Goal: Transaction & Acquisition: Obtain resource

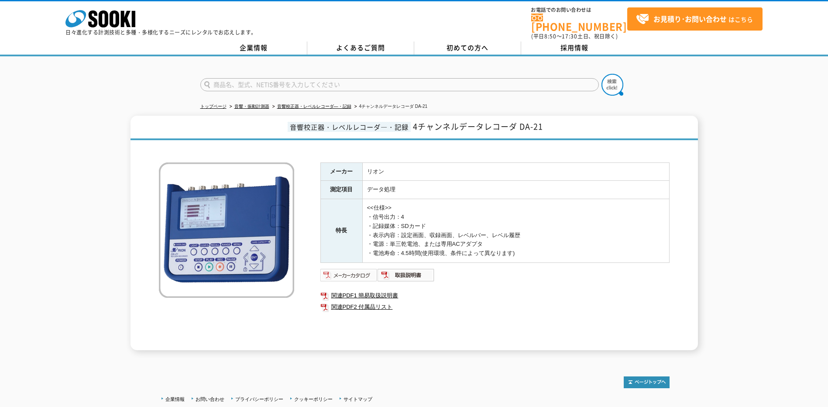
click at [356, 270] on img at bounding box center [348, 275] width 57 height 14
click at [394, 268] on img at bounding box center [406, 275] width 57 height 14
click at [365, 302] on link "関連PDF2 付属品リスト" at bounding box center [494, 306] width 349 height 11
click at [354, 43] on link "よくあるご質問" at bounding box center [360, 47] width 107 height 13
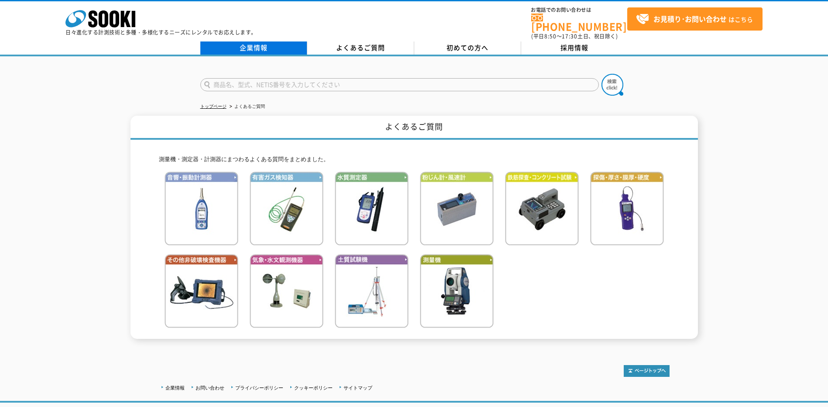
click at [284, 43] on link "企業情報" at bounding box center [253, 47] width 107 height 13
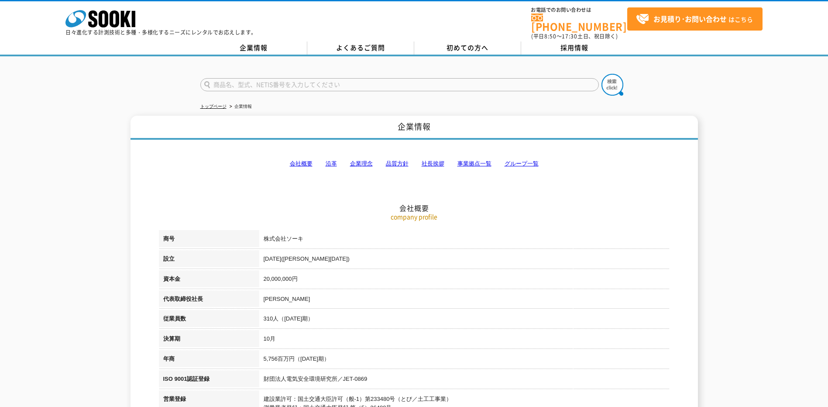
click at [144, 27] on div "株式会社 ソーキ spMenu 日々進化する計測技術と多種・多様化するニーズにレンタルでお応えします。" at bounding box center [160, 20] width 191 height 29
click at [412, 56] on div at bounding box center [414, 77] width 828 height 42
click at [377, 48] on link "よくあるご質問" at bounding box center [360, 47] width 107 height 13
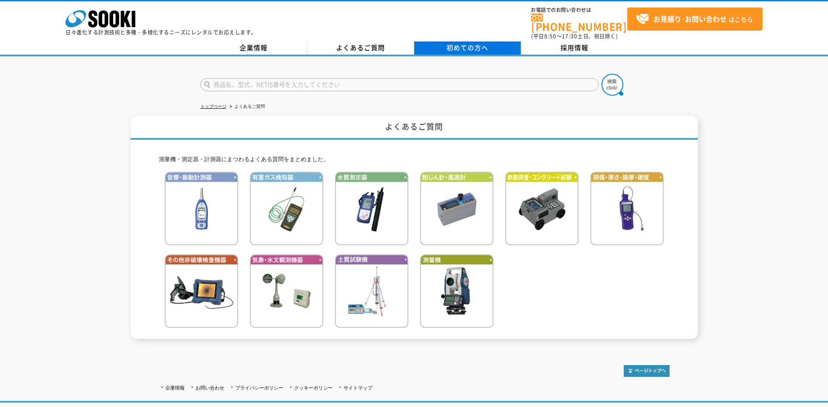
click at [449, 43] on span "初めての方へ" at bounding box center [467, 48] width 42 height 10
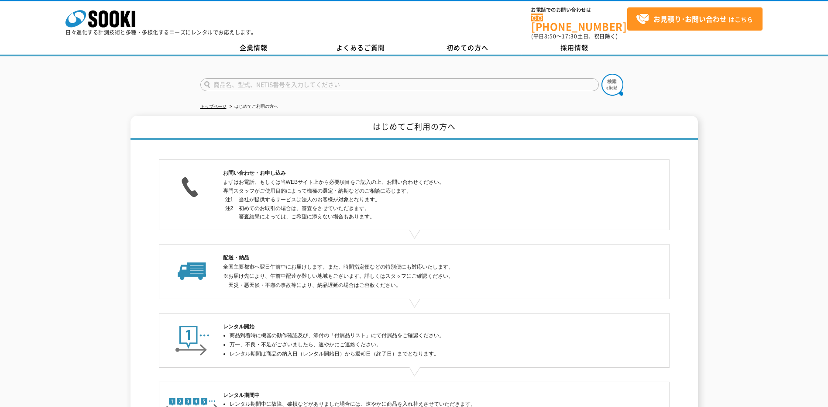
click at [364, 35] on div "株式会社 ソーキ spMenu 日々進化する計測技術と多種・多様化するニーズにレンタルでお応えします。 お電話でのお問い合わせは [PHONE_NUMBER]…" at bounding box center [414, 28] width 828 height 56
click at [357, 43] on link "よくあるご質問" at bounding box center [360, 47] width 107 height 13
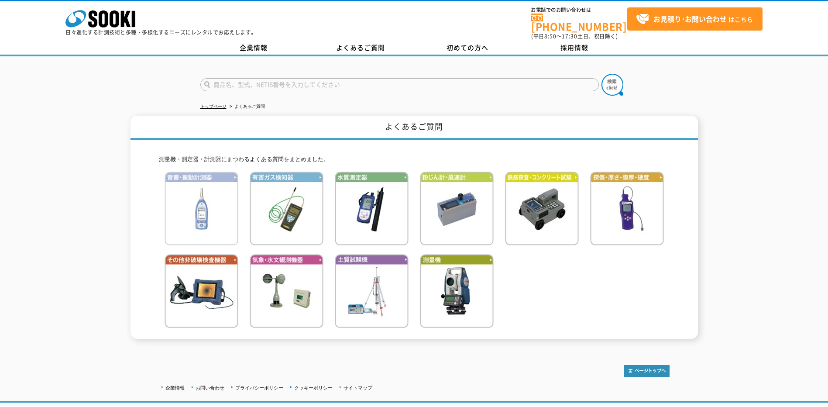
click at [208, 210] on img at bounding box center [202, 209] width 74 height 74
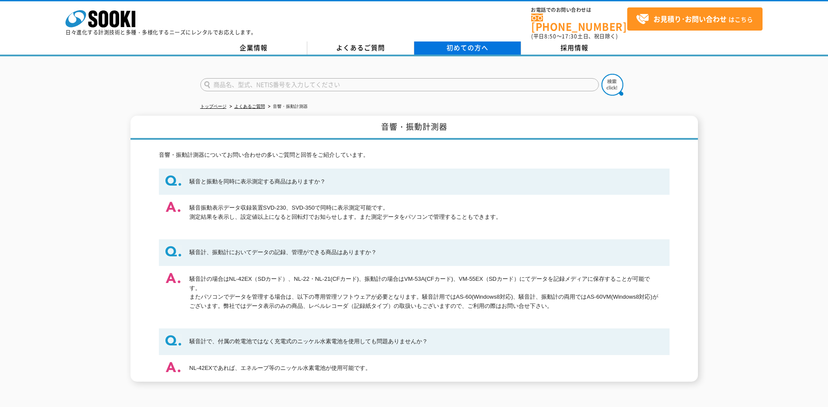
click at [456, 45] on span "初めての方へ" at bounding box center [467, 48] width 42 height 10
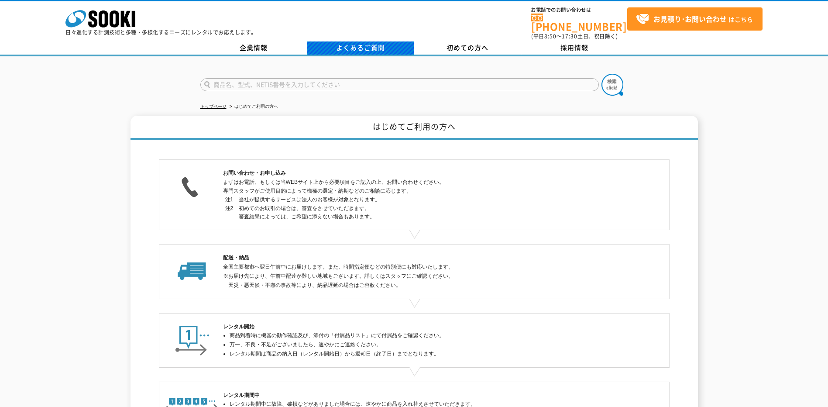
click at [321, 41] on link "よくあるご質問" at bounding box center [360, 47] width 107 height 13
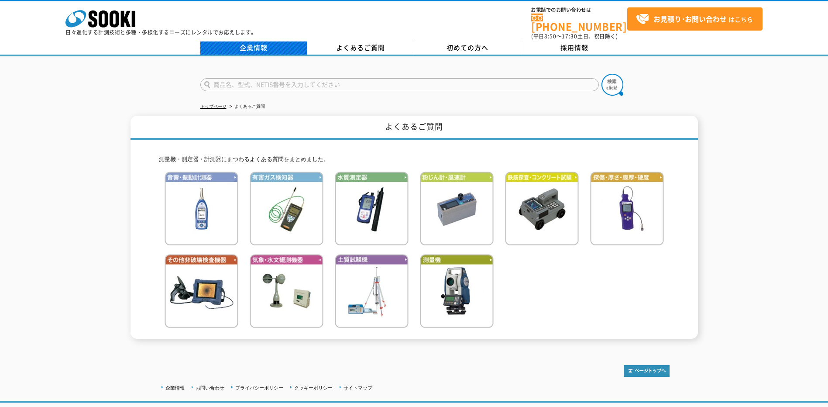
click at [269, 46] on link "企業情報" at bounding box center [253, 47] width 107 height 13
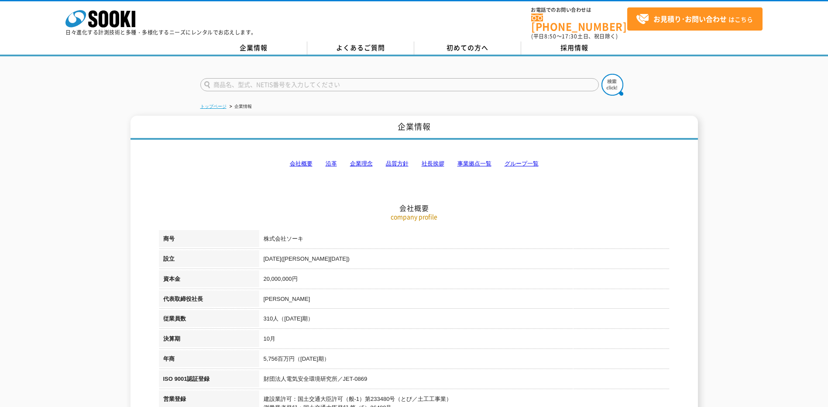
click at [218, 104] on link "トップページ" at bounding box center [213, 106] width 26 height 5
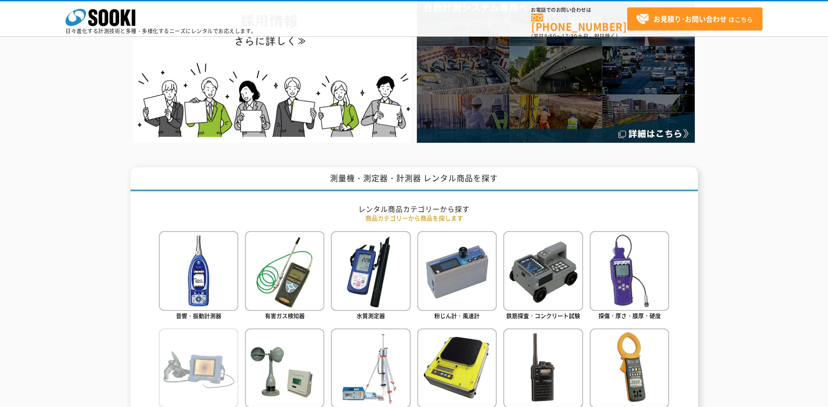
scroll to position [306, 0]
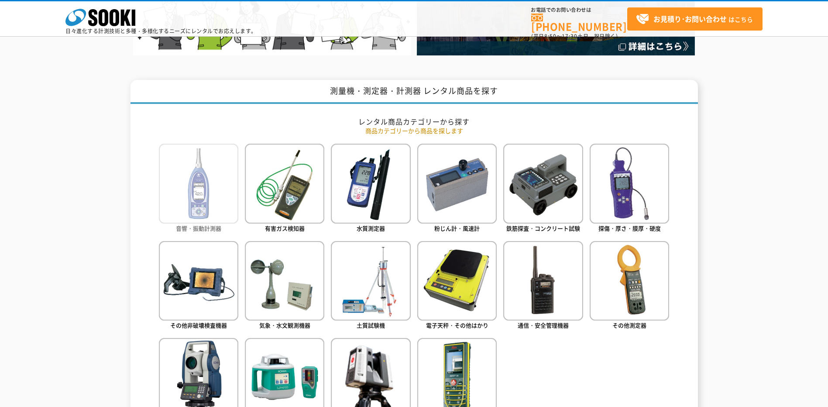
click at [220, 183] on img at bounding box center [198, 183] width 79 height 79
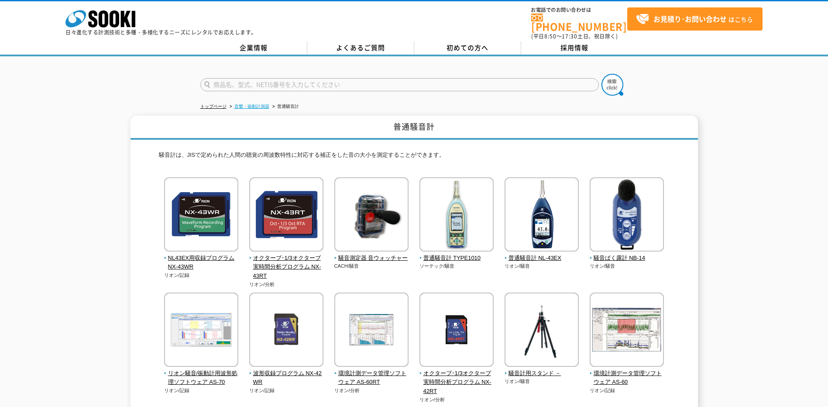
click at [247, 104] on link "音響・振動計測器" at bounding box center [251, 106] width 35 height 5
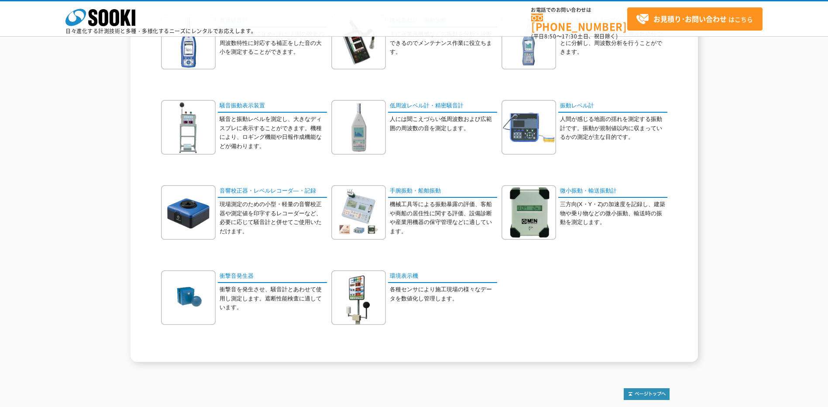
scroll to position [87, 0]
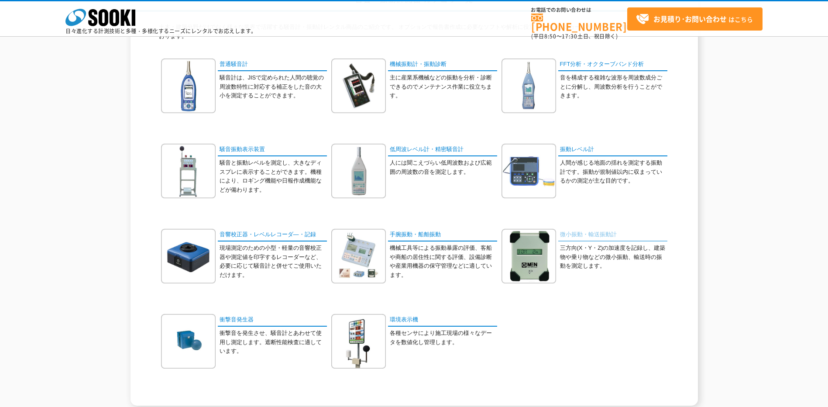
click at [571, 231] on link "微小振動・輸送振動計" at bounding box center [612, 235] width 109 height 13
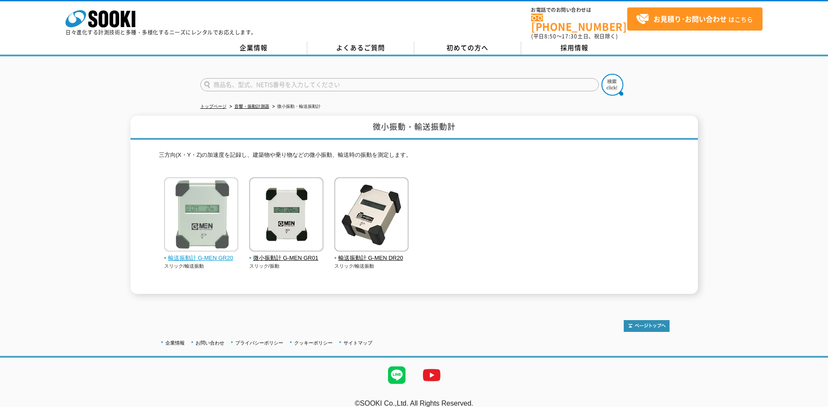
click at [201, 227] on img at bounding box center [201, 215] width 74 height 76
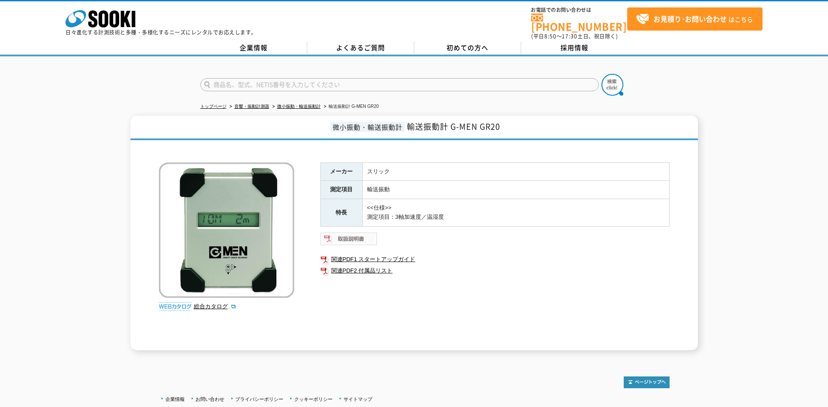
click at [374, 238] on img at bounding box center [348, 239] width 57 height 14
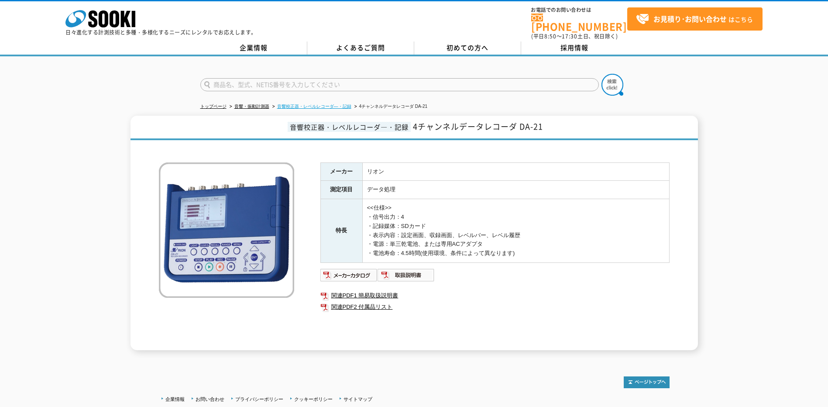
click at [336, 104] on link "音響校正器・レベルレコーダ―・記録" at bounding box center [314, 106] width 74 height 5
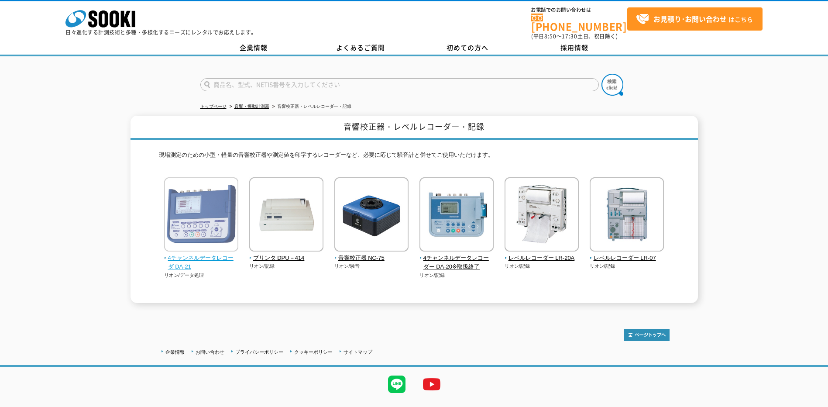
click at [204, 259] on span "4チャンネルデータレコーダ DA-21" at bounding box center [201, 263] width 75 height 18
click at [212, 256] on span "4チャンネルデータレコーダ DA-21" at bounding box center [201, 263] width 75 height 18
click at [212, 254] on span "4チャンネルデータレコーダ DA-21" at bounding box center [201, 263] width 75 height 18
click at [214, 254] on span "4チャンネルデータレコーダ DA-21" at bounding box center [201, 263] width 75 height 18
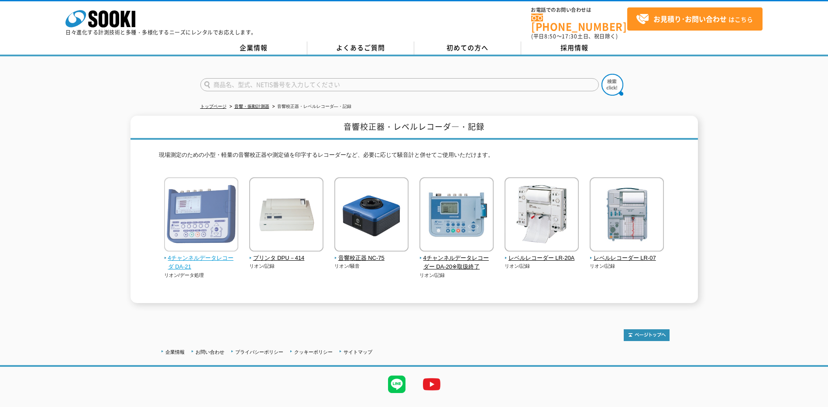
drag, startPoint x: 211, startPoint y: 251, endPoint x: 209, endPoint y: 229, distance: 22.3
click at [210, 254] on span "4チャンネルデータレコーダ DA-21" at bounding box center [201, 263] width 75 height 18
click at [212, 203] on img at bounding box center [201, 215] width 74 height 76
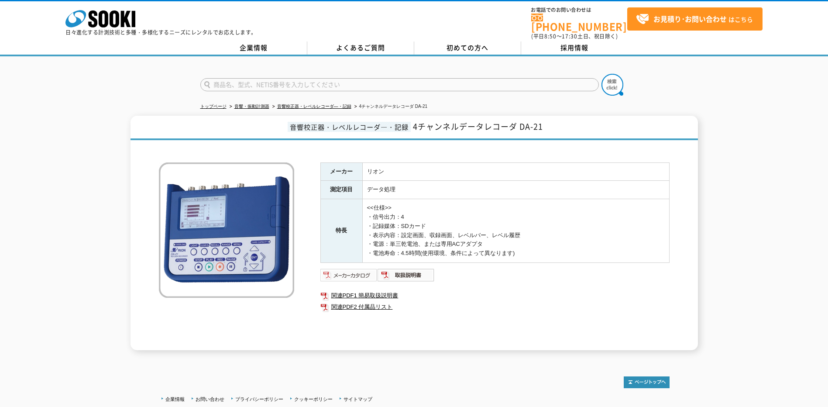
click at [363, 275] on img at bounding box center [348, 275] width 57 height 14
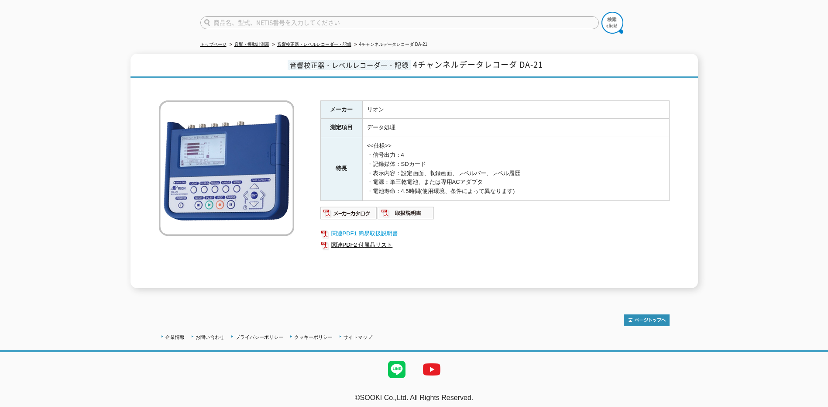
click at [369, 231] on link "関連PDF1 簡易取扱説明書" at bounding box center [494, 233] width 349 height 11
click at [375, 243] on link "関連PDF2 付属品リスト" at bounding box center [494, 244] width 349 height 11
click at [253, 42] on link "音響・振動計測器" at bounding box center [251, 44] width 35 height 5
click at [259, 42] on link "音響・振動計測器" at bounding box center [251, 44] width 35 height 5
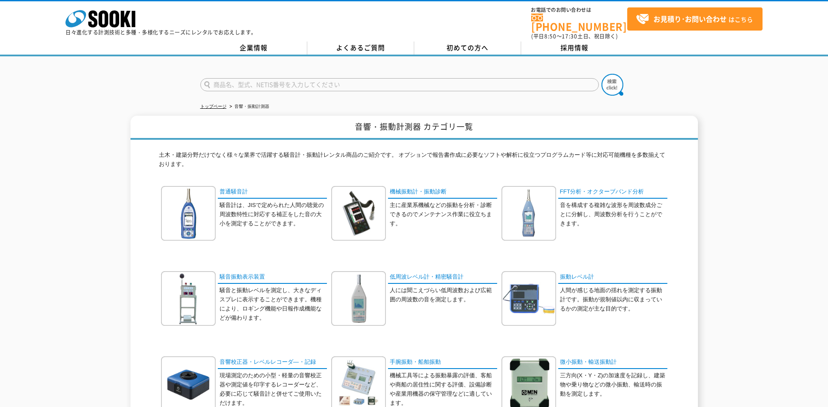
click at [259, 78] on input "text" at bounding box center [399, 84] width 398 height 13
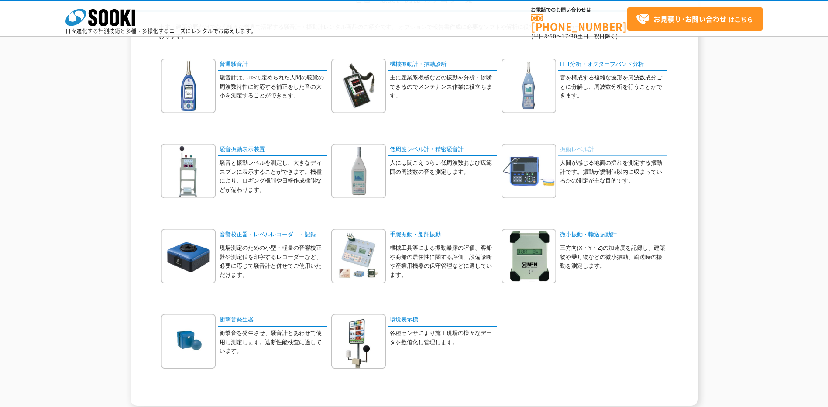
type input "商品名、型式、NETIS番号を入力してください"
click at [585, 145] on link "振動レベル計" at bounding box center [612, 150] width 109 height 13
click at [394, 70] on link "機械振動計・振動診断" at bounding box center [442, 64] width 109 height 13
click at [426, 67] on link "機械振動計・振動診断" at bounding box center [442, 64] width 109 height 13
click at [415, 232] on link "手腕振動・船舶振動" at bounding box center [442, 235] width 109 height 13
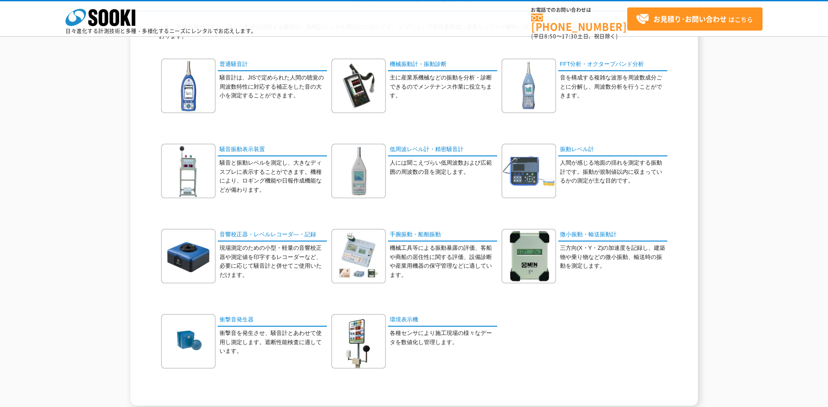
scroll to position [44, 0]
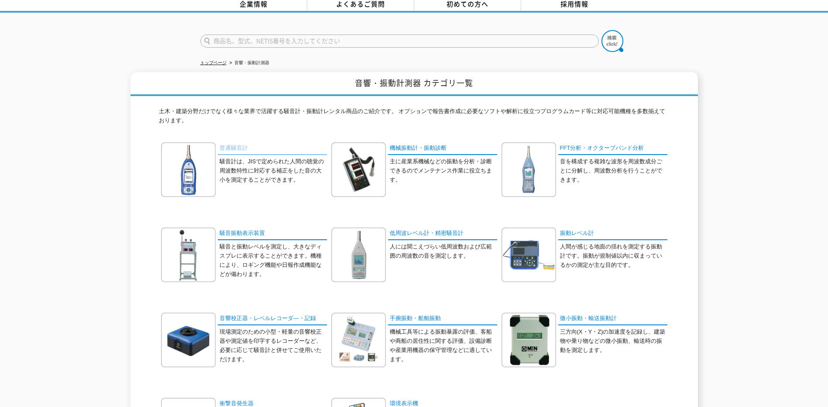
click at [239, 142] on link "普通騒音計" at bounding box center [272, 148] width 109 height 13
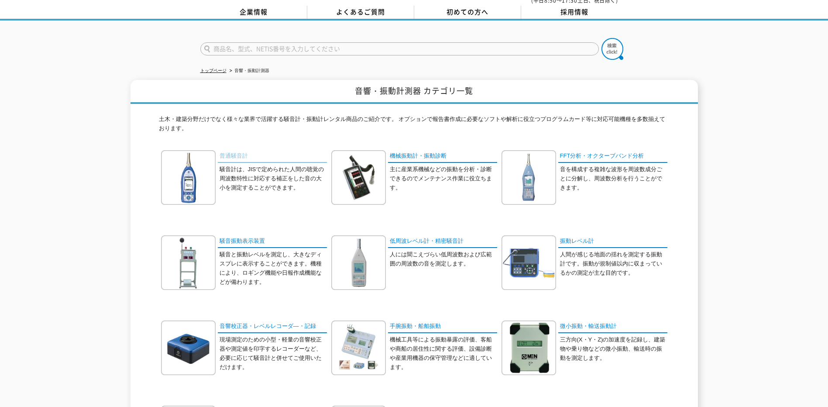
scroll to position [79, 0]
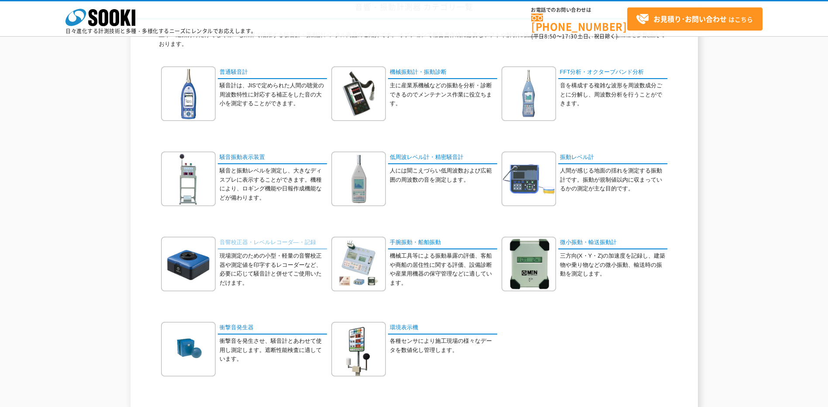
click at [253, 239] on link "音響校正器・レベルレコーダ―・記録" at bounding box center [272, 243] width 109 height 13
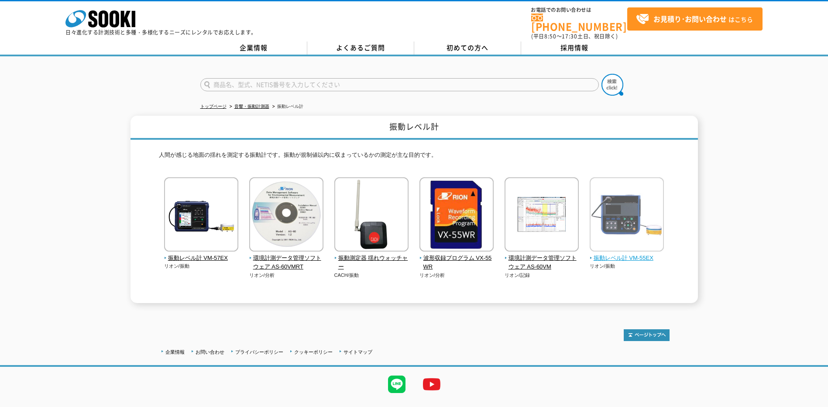
click at [635, 254] on span "振動レベル計 VM-55EX" at bounding box center [627, 258] width 75 height 9
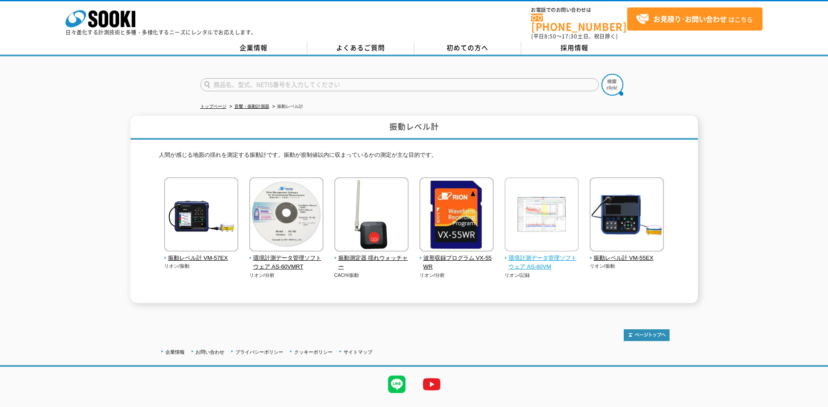
click at [521, 247] on img at bounding box center [542, 215] width 74 height 76
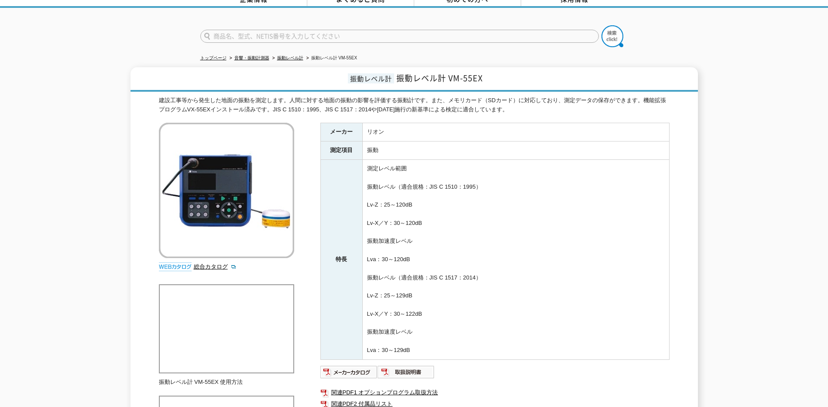
scroll to position [5, 0]
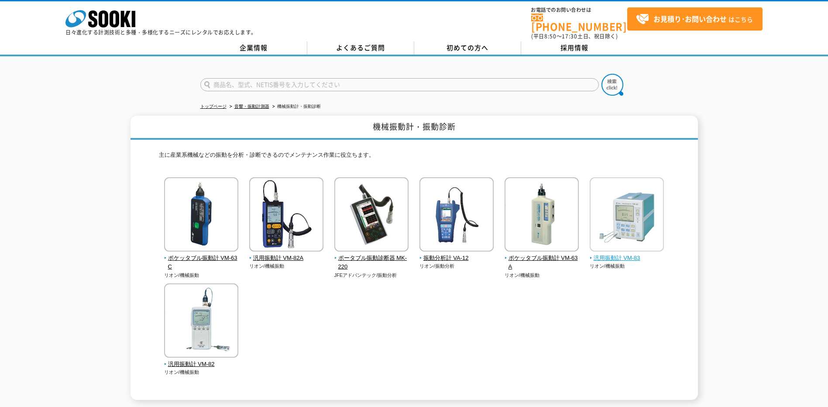
click at [628, 197] on img at bounding box center [627, 215] width 74 height 76
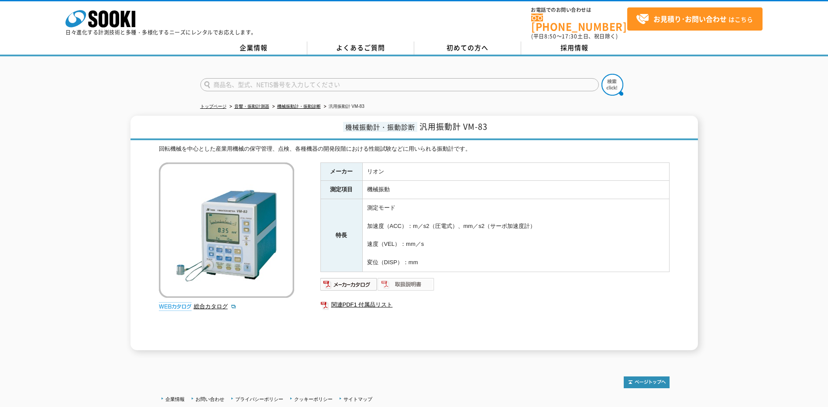
click at [396, 278] on img at bounding box center [406, 284] width 57 height 14
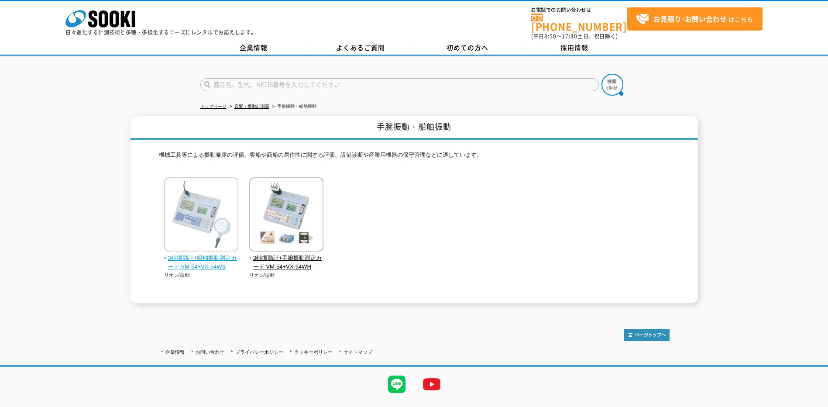
click at [182, 261] on span "3軸振動計+船舶振動測定カード VM-54+VX-54WS" at bounding box center [201, 263] width 75 height 18
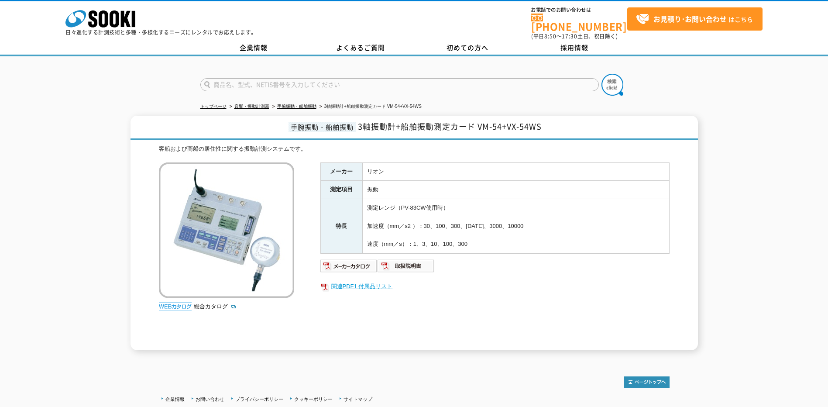
click at [388, 281] on link "関連PDF1 付属品リスト" at bounding box center [494, 286] width 349 height 11
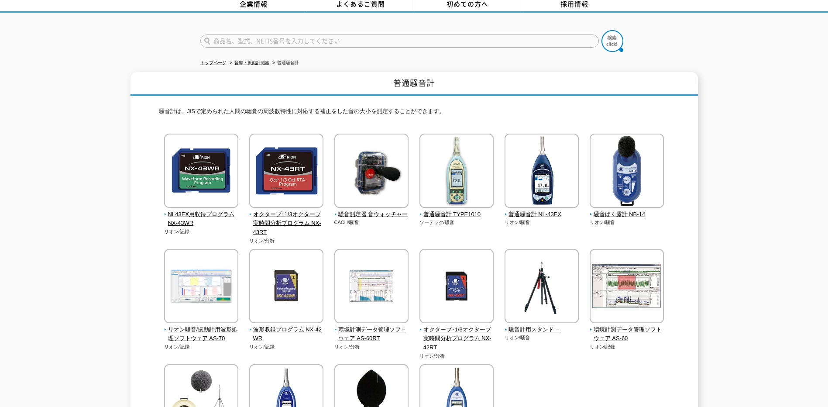
scroll to position [175, 0]
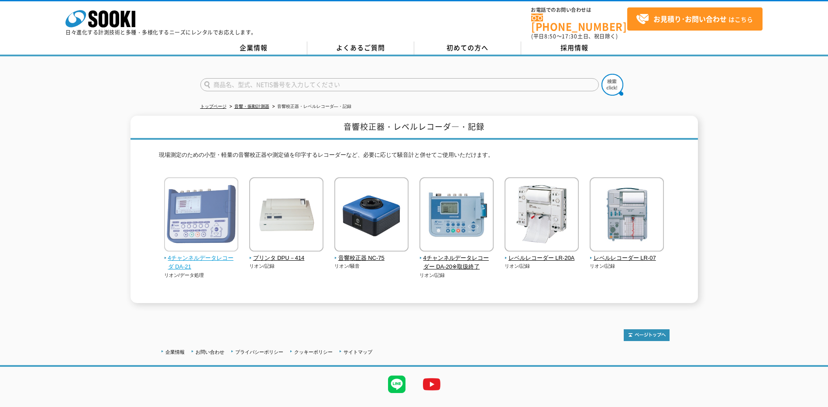
click at [206, 209] on img at bounding box center [201, 215] width 74 height 76
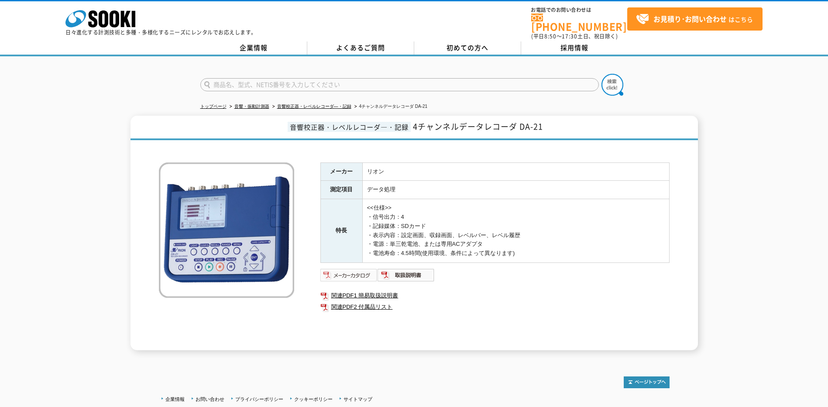
click at [354, 276] on img at bounding box center [348, 275] width 57 height 14
click at [276, 210] on img at bounding box center [226, 229] width 135 height 135
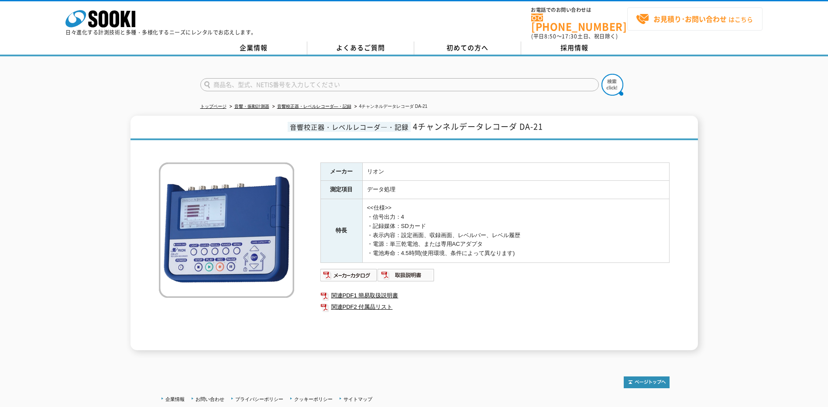
click at [696, 18] on strong "お見積り･お問い合わせ" at bounding box center [689, 19] width 73 height 10
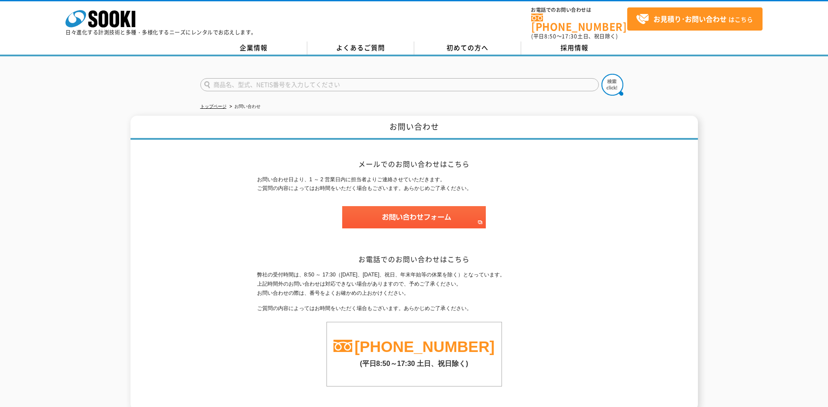
scroll to position [78, 0]
